Goal: Information Seeking & Learning: Learn about a topic

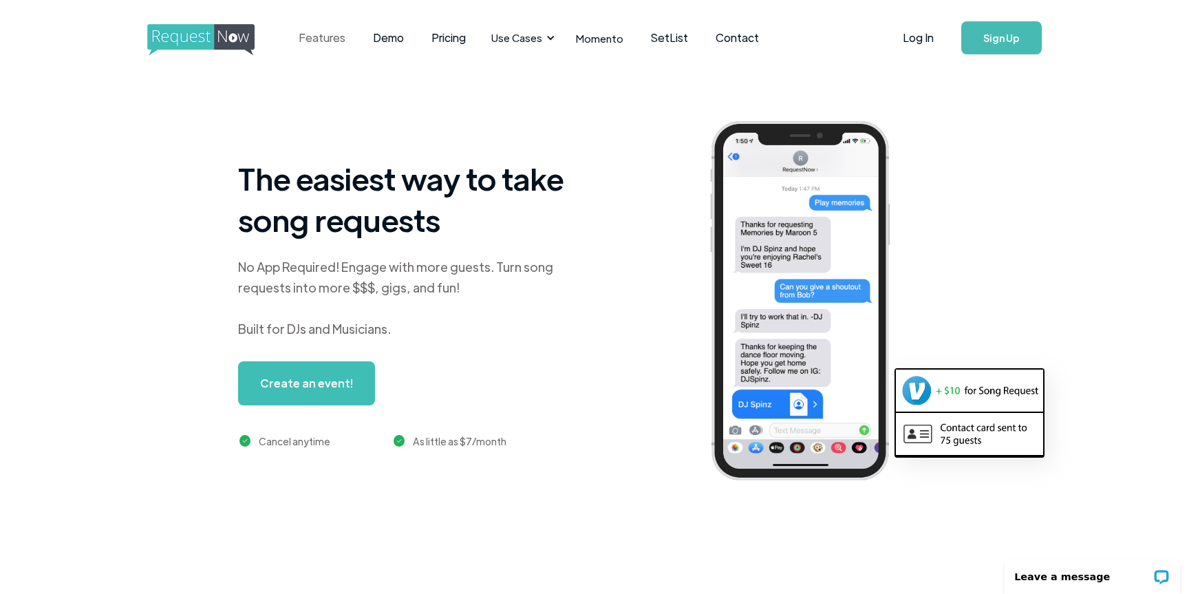
click at [328, 38] on link "Features" at bounding box center [322, 38] width 74 height 43
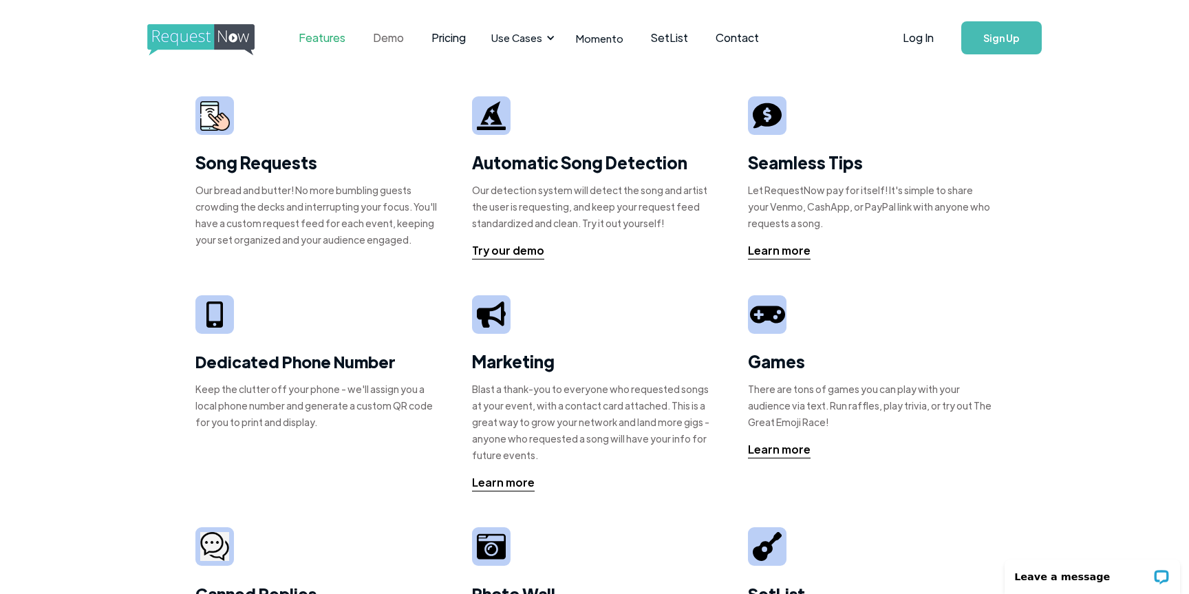
click at [385, 38] on link "Demo" at bounding box center [388, 38] width 58 height 43
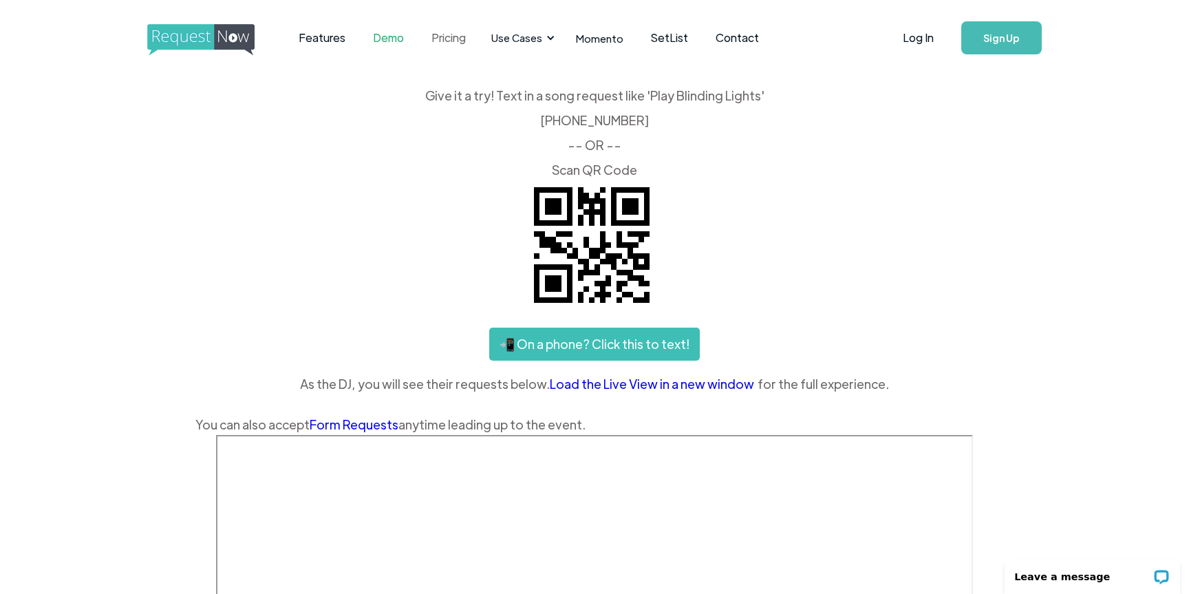
click at [454, 32] on link "Pricing" at bounding box center [449, 38] width 62 height 43
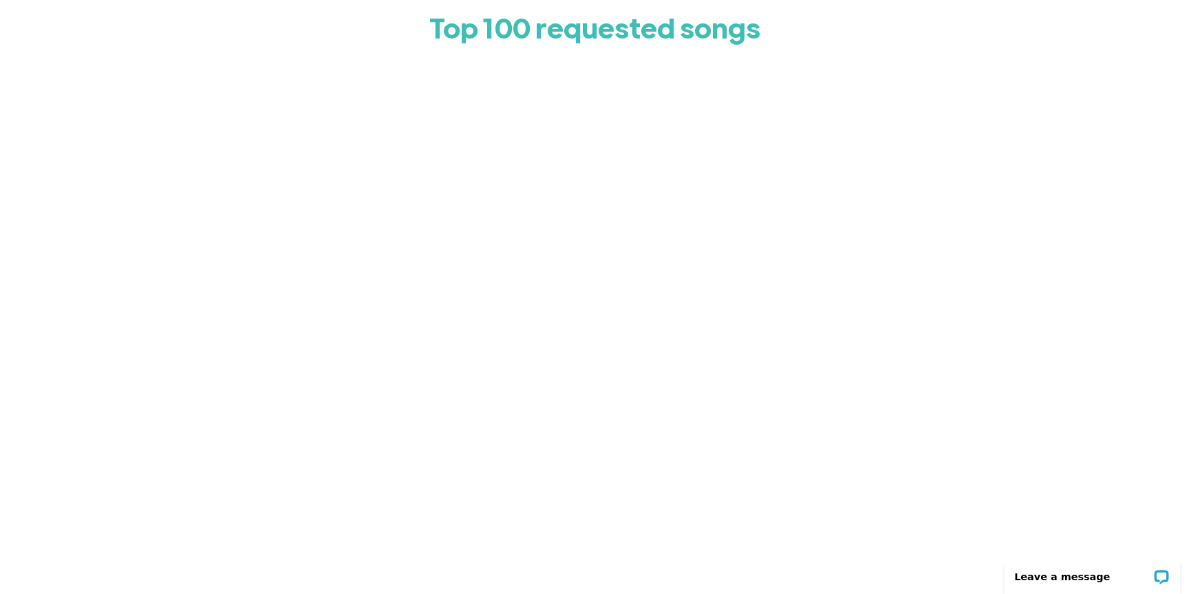
scroll to position [328, 0]
